Goal: Information Seeking & Learning: Learn about a topic

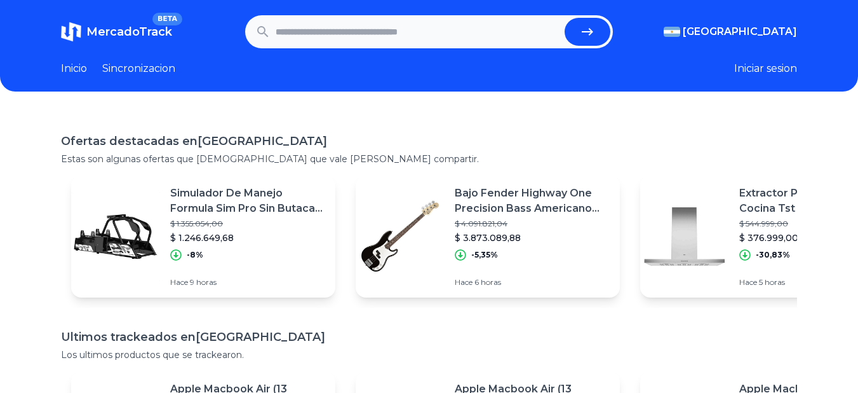
click at [331, 31] on input "text" at bounding box center [418, 32] width 285 height 28
type input "********"
click at [565, 18] on button "submit" at bounding box center [588, 32] width 46 height 28
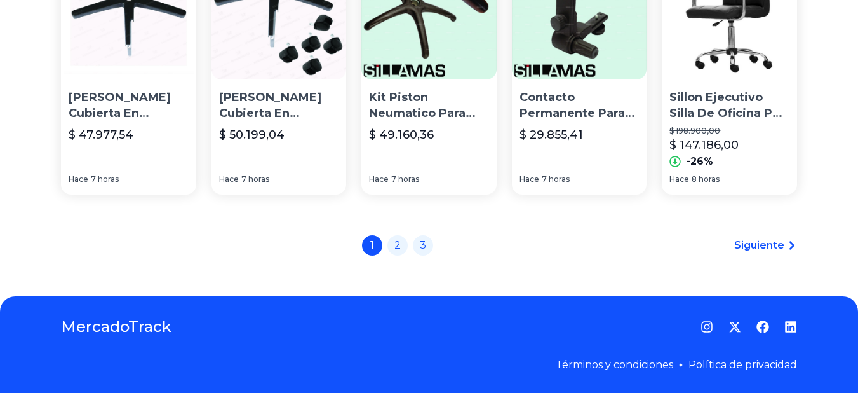
scroll to position [941, 0]
click at [403, 246] on link "2" at bounding box center [398, 244] width 20 height 20
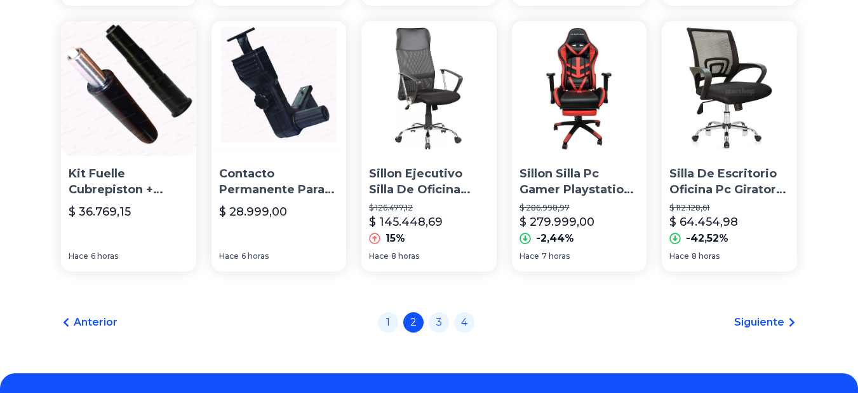
scroll to position [915, 0]
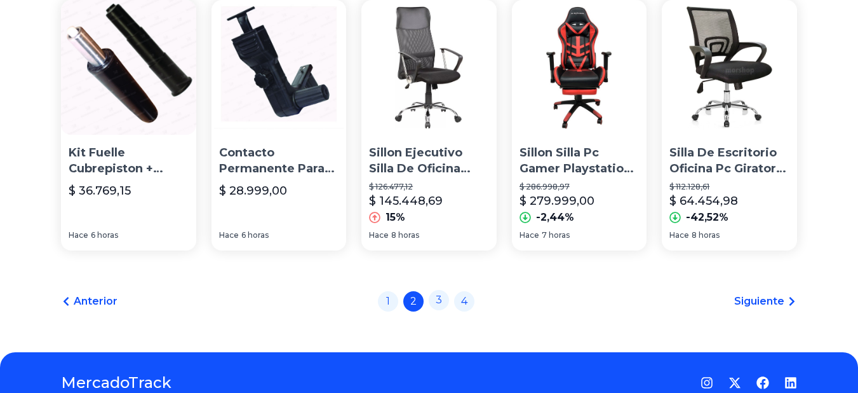
click at [445, 301] on link "3" at bounding box center [439, 300] width 20 height 20
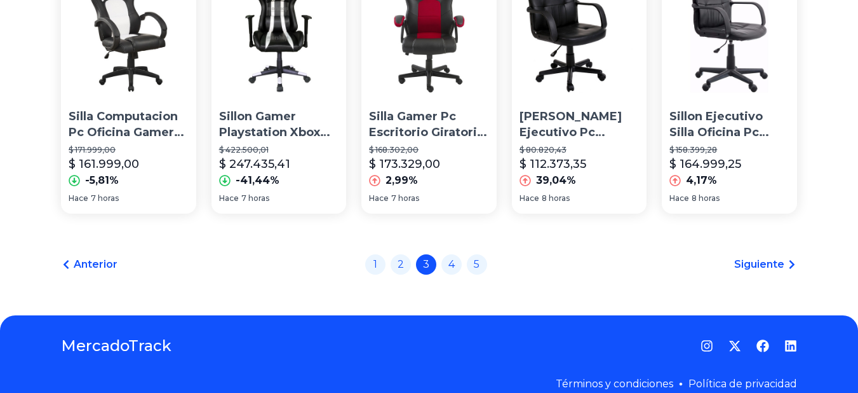
scroll to position [992, 0]
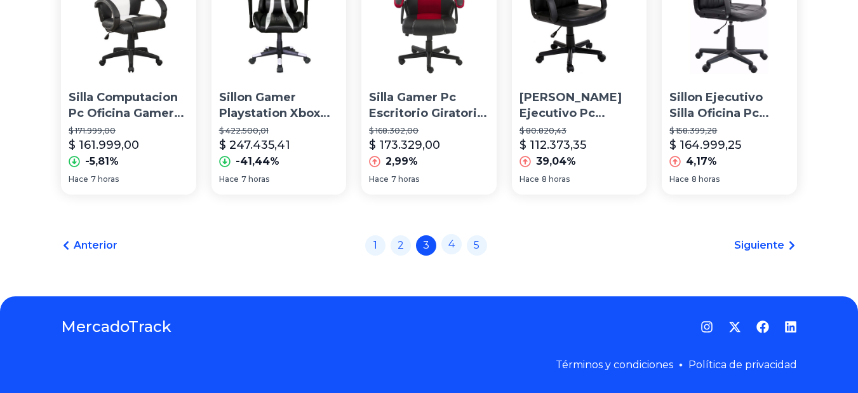
click at [454, 244] on link "4" at bounding box center [452, 244] width 20 height 20
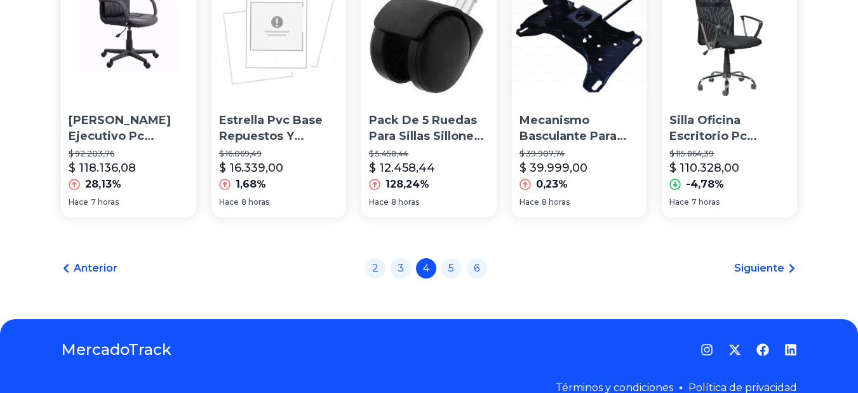
scroll to position [966, 0]
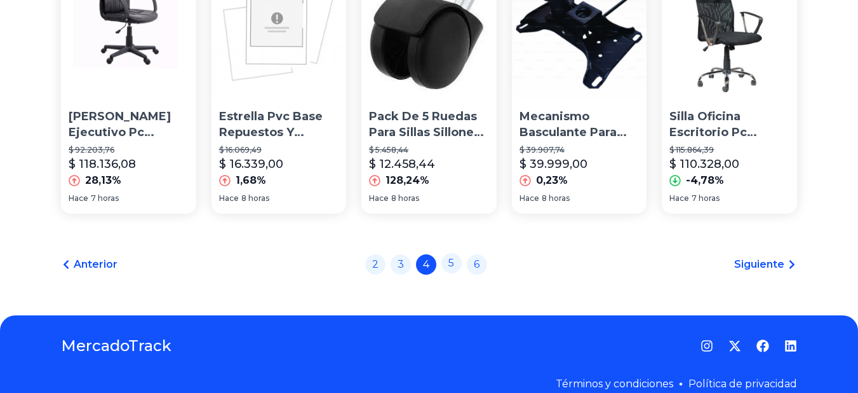
click at [456, 273] on link "5" at bounding box center [452, 263] width 20 height 20
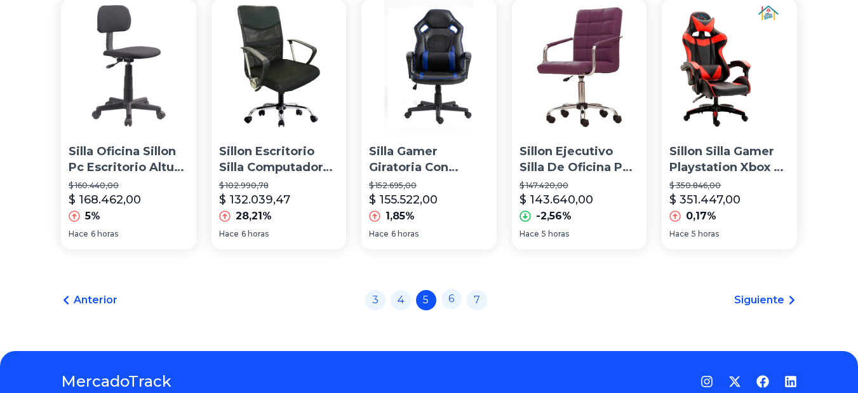
scroll to position [967, 0]
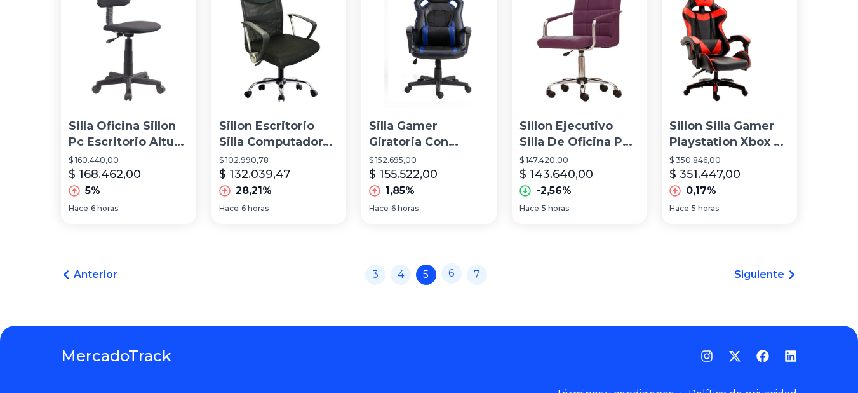
click at [457, 272] on link "6" at bounding box center [452, 273] width 20 height 20
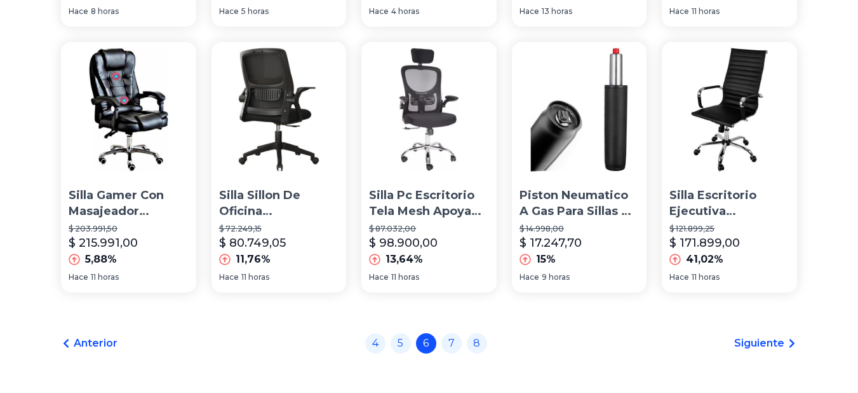
scroll to position [889, 0]
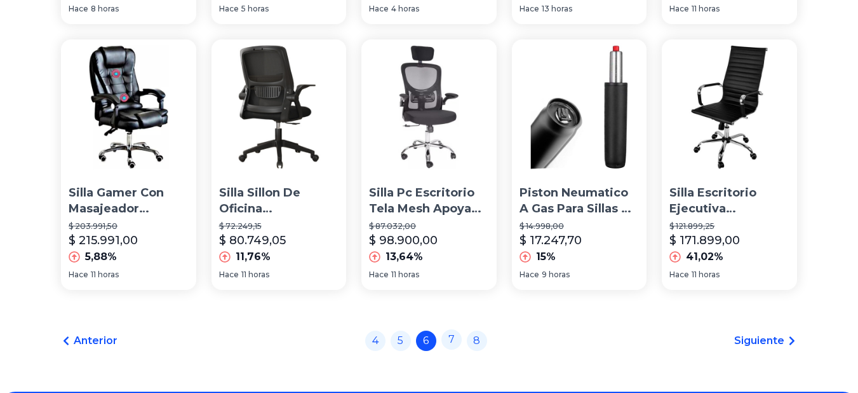
click at [455, 346] on link "7" at bounding box center [452, 339] width 20 height 20
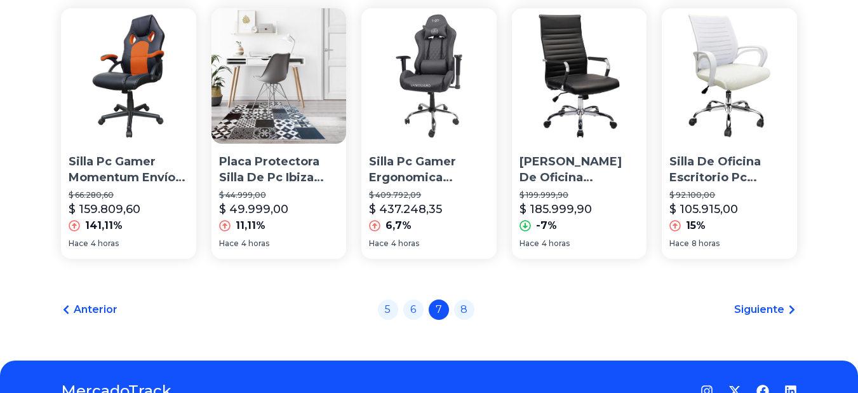
scroll to position [940, 0]
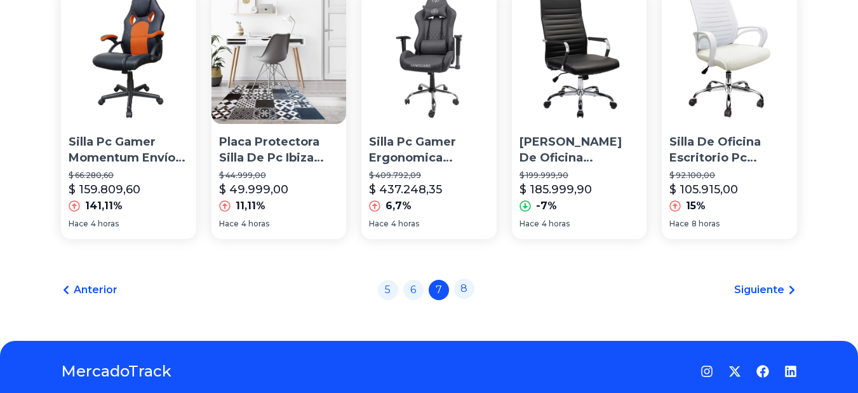
click at [473, 295] on link "8" at bounding box center [464, 288] width 20 height 20
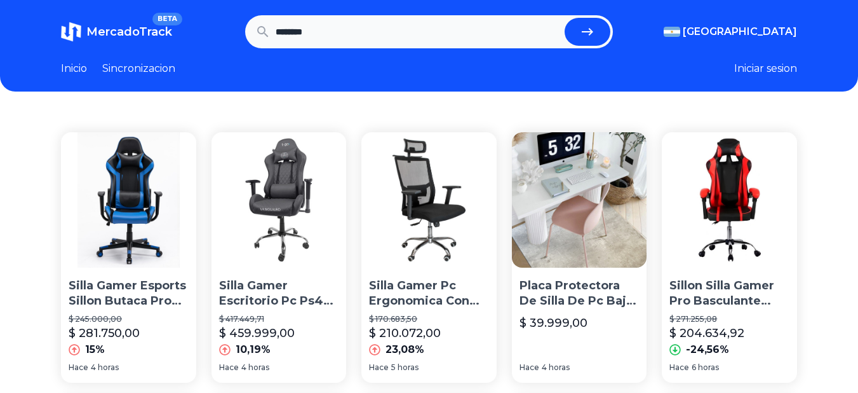
click at [319, 32] on input "********" at bounding box center [418, 32] width 285 height 28
type input "*"
type input "******"
click at [565, 18] on button "submit" at bounding box center [588, 32] width 46 height 28
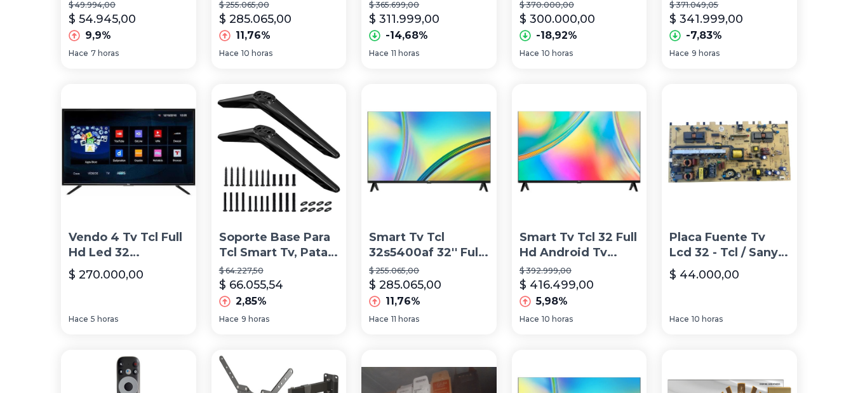
scroll to position [305, 0]
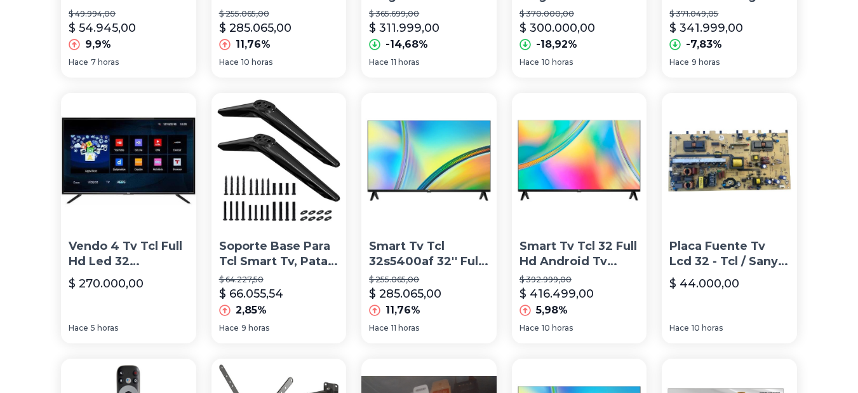
click at [158, 252] on p "Vendo 4 Tv Tcl Full Hd Led 32 Pulgadas" at bounding box center [129, 254] width 120 height 32
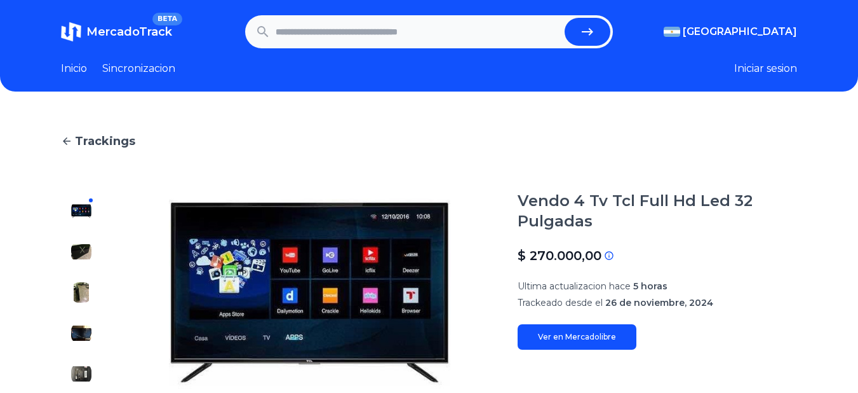
type input "******"
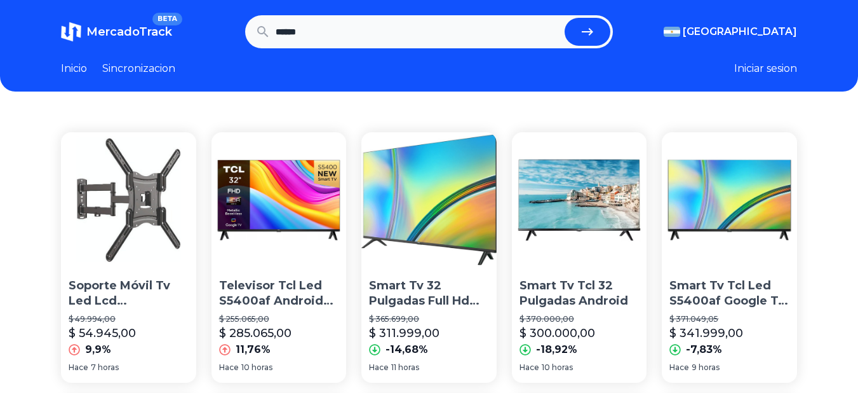
scroll to position [305, 0]
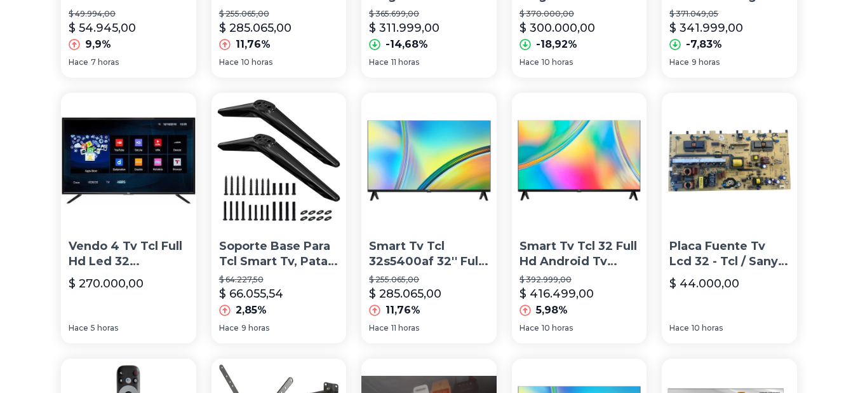
click at [428, 257] on p "Smart Tv Tcl 32s5400af 32'' Full Hd Led" at bounding box center [429, 254] width 120 height 32
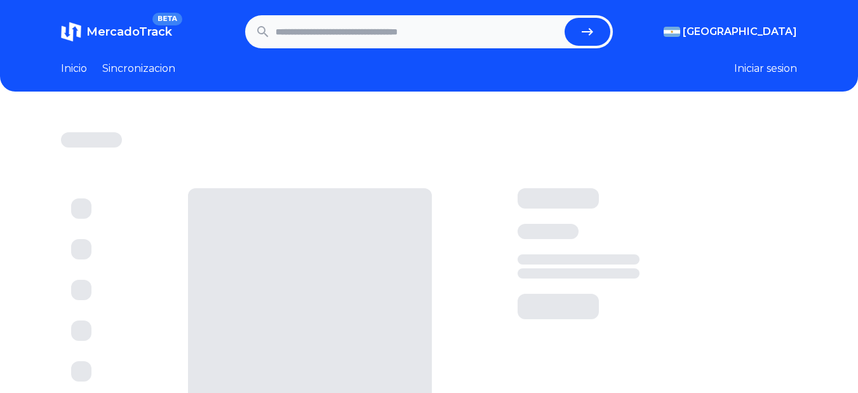
click at [428, 257] on div at bounding box center [310, 310] width 244 height 244
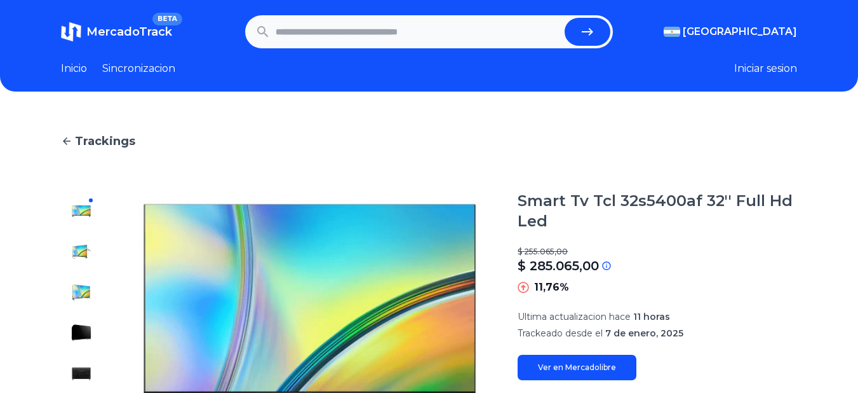
click at [282, 27] on input "text" at bounding box center [418, 32] width 285 height 28
